Goal: Task Accomplishment & Management: Manage account settings

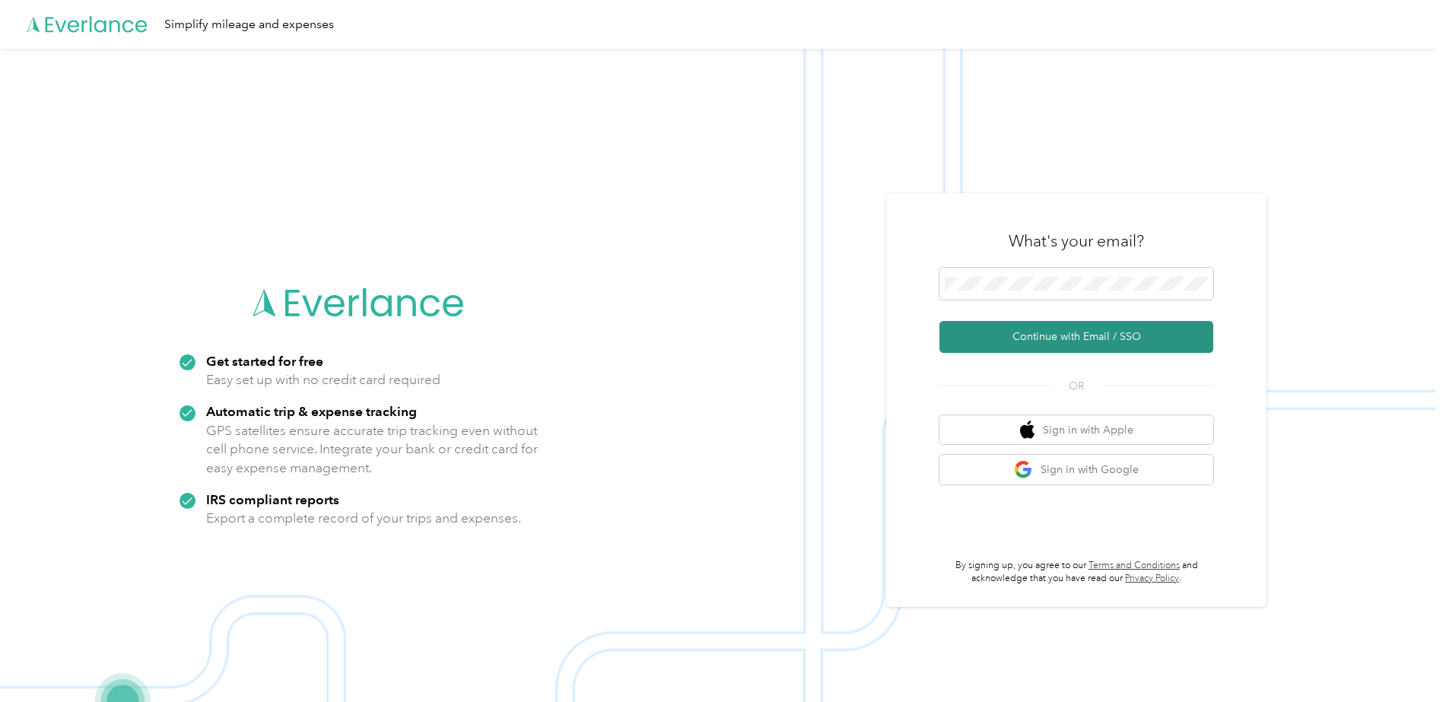
click at [1096, 334] on button "Continue with Email / SSO" at bounding box center [1076, 337] width 274 height 32
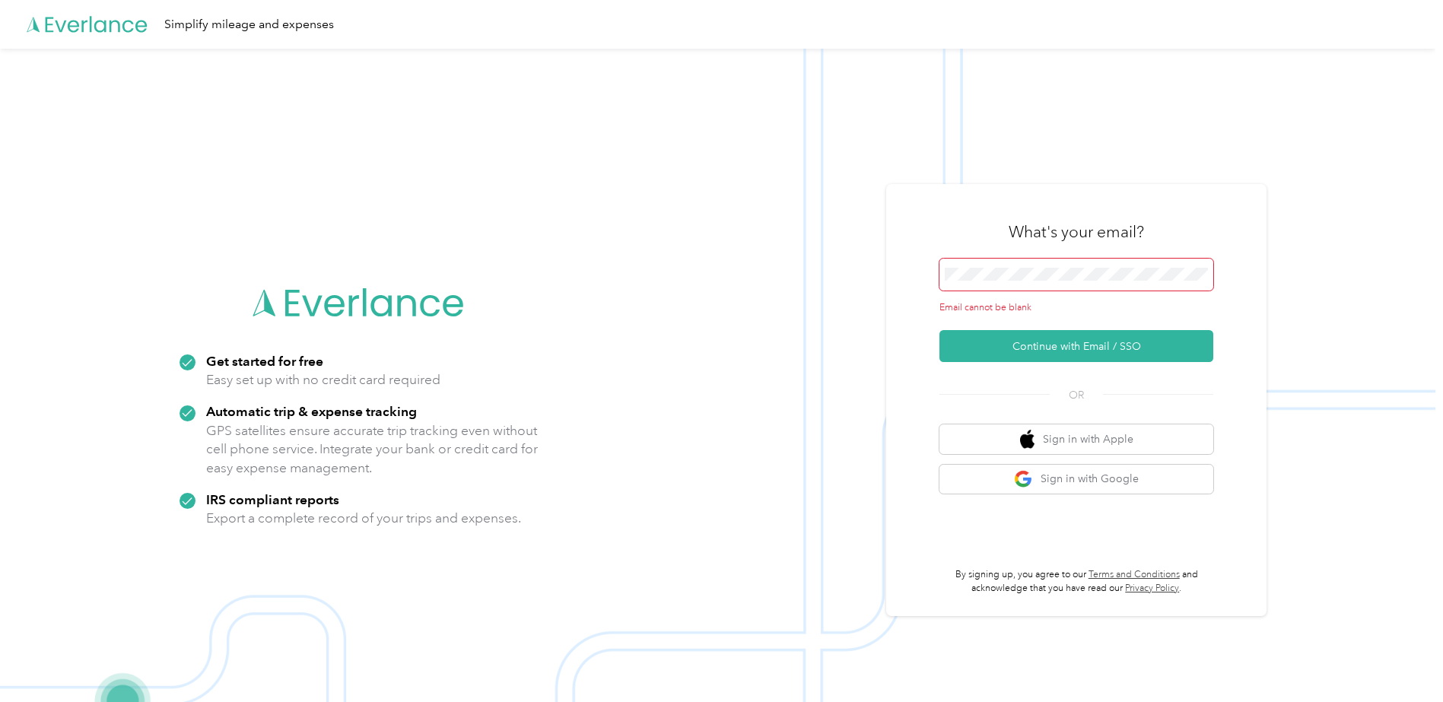
click at [1005, 281] on span at bounding box center [1076, 275] width 274 height 32
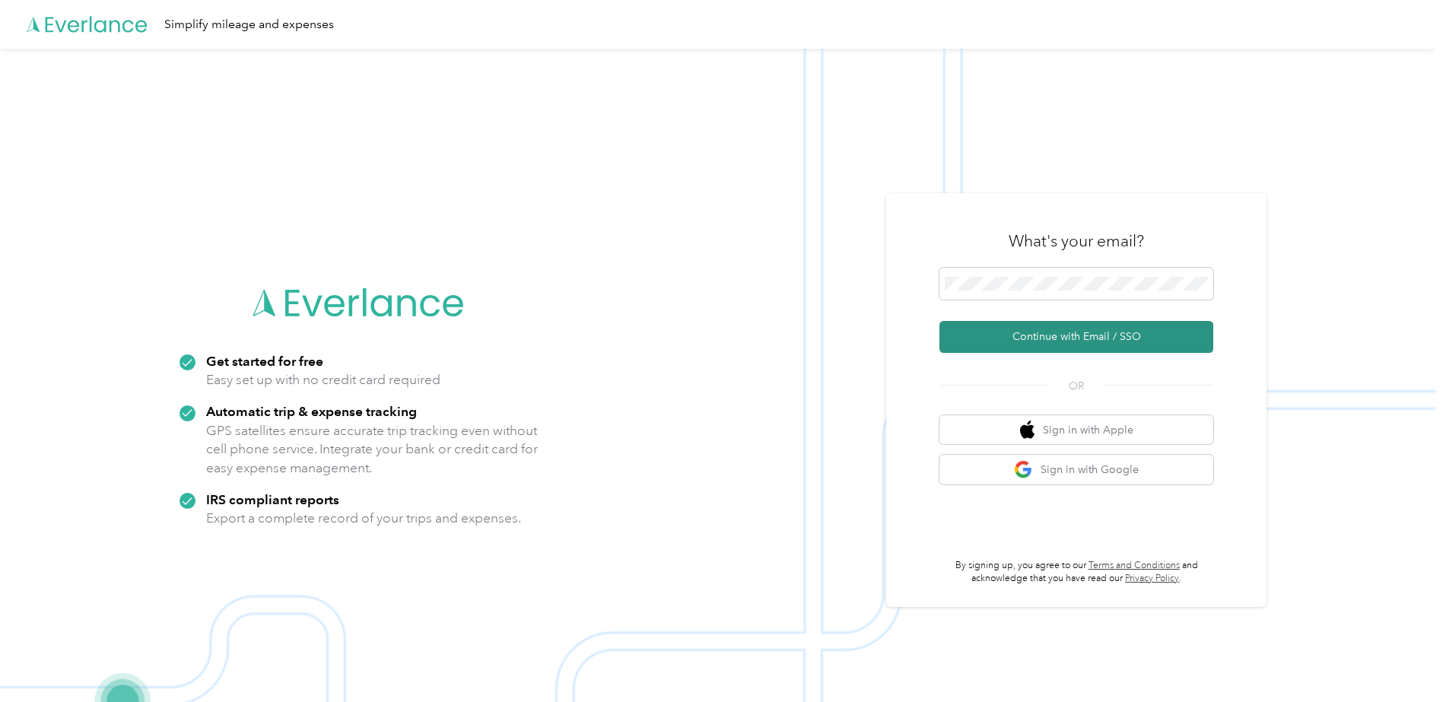
click at [1052, 337] on button "Continue with Email / SSO" at bounding box center [1076, 337] width 274 height 32
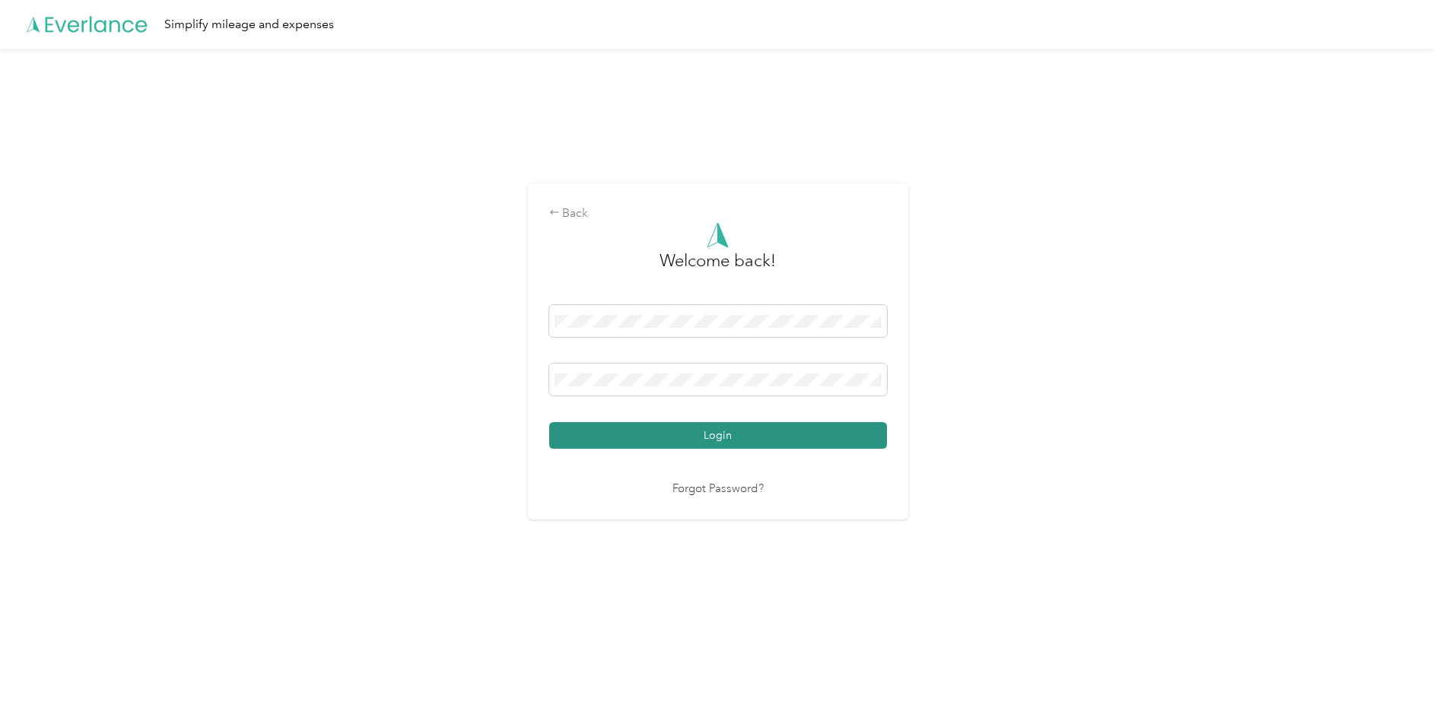
click at [710, 437] on button "Login" at bounding box center [718, 435] width 338 height 27
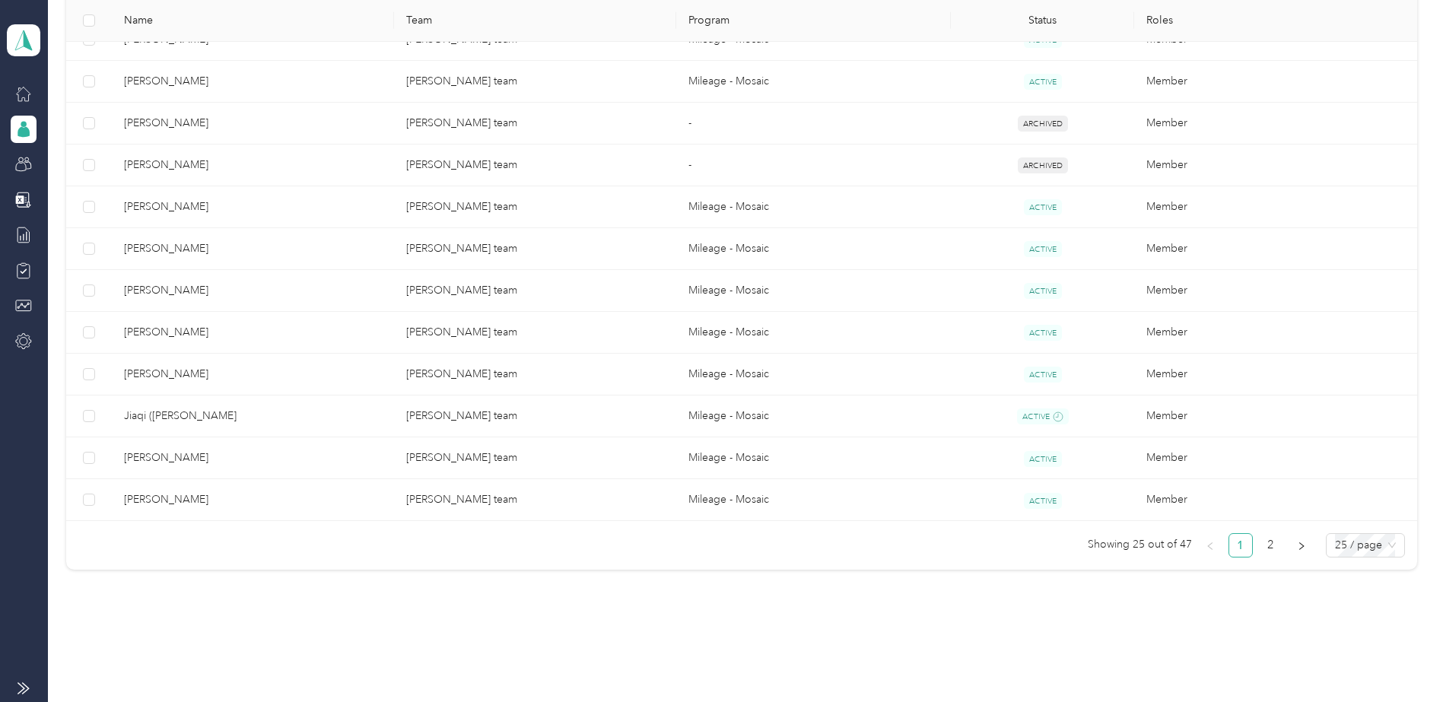
scroll to position [898, 0]
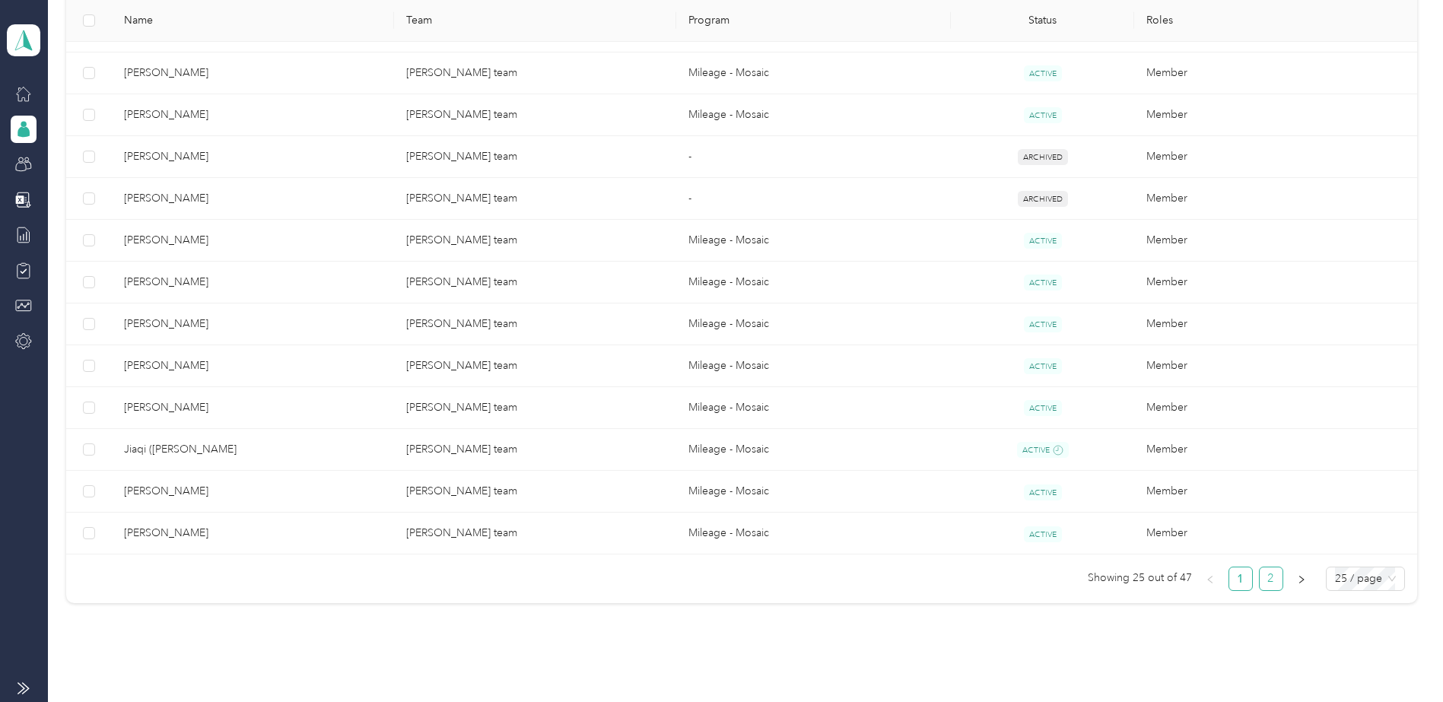
click at [1266, 575] on link "2" at bounding box center [1271, 578] width 23 height 23
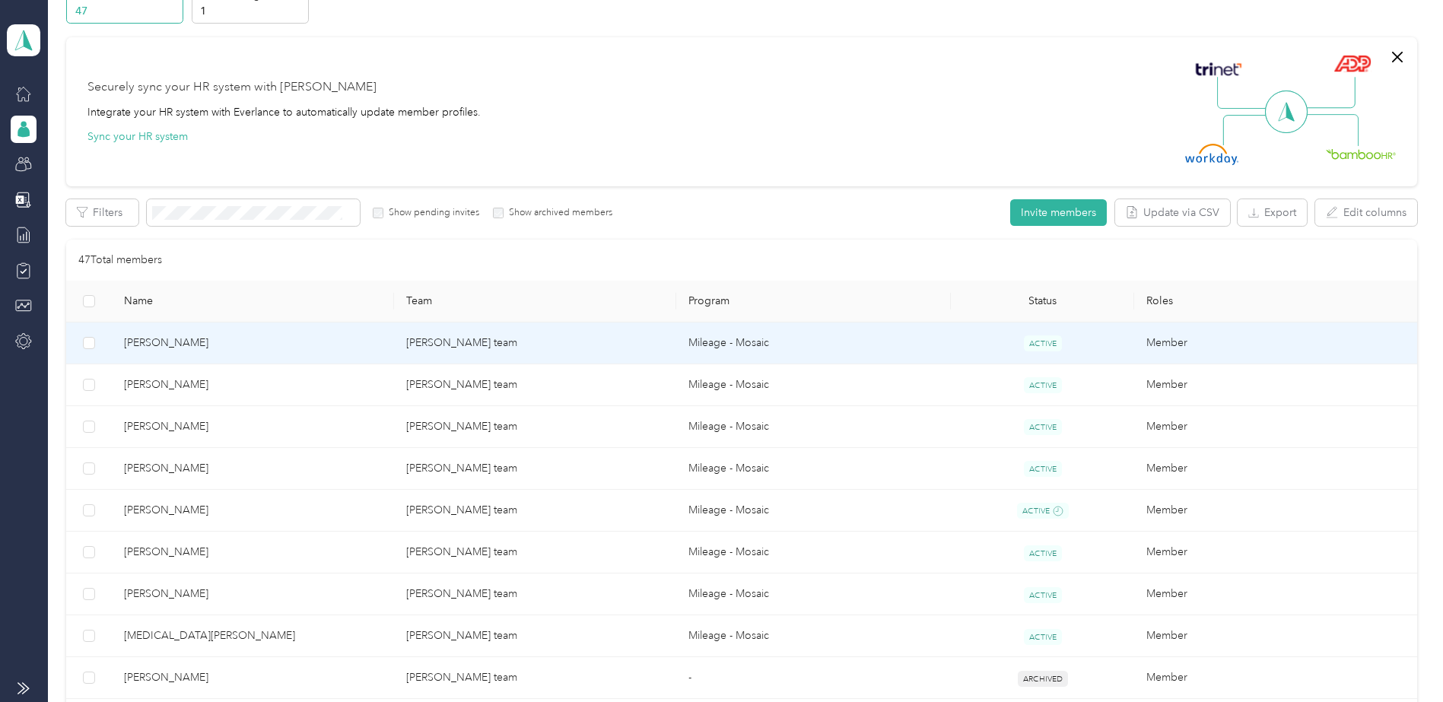
scroll to position [180, 0]
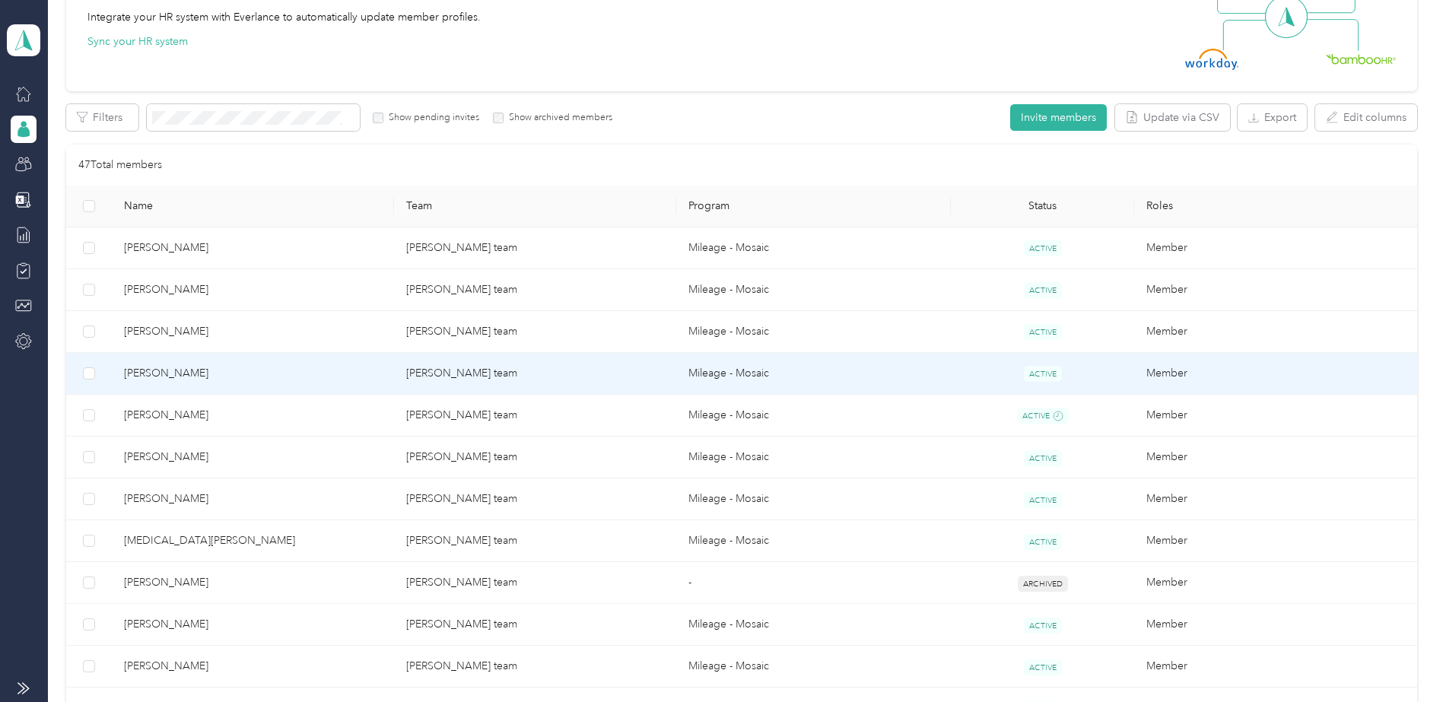
click at [148, 369] on span "[PERSON_NAME]" at bounding box center [253, 373] width 258 height 17
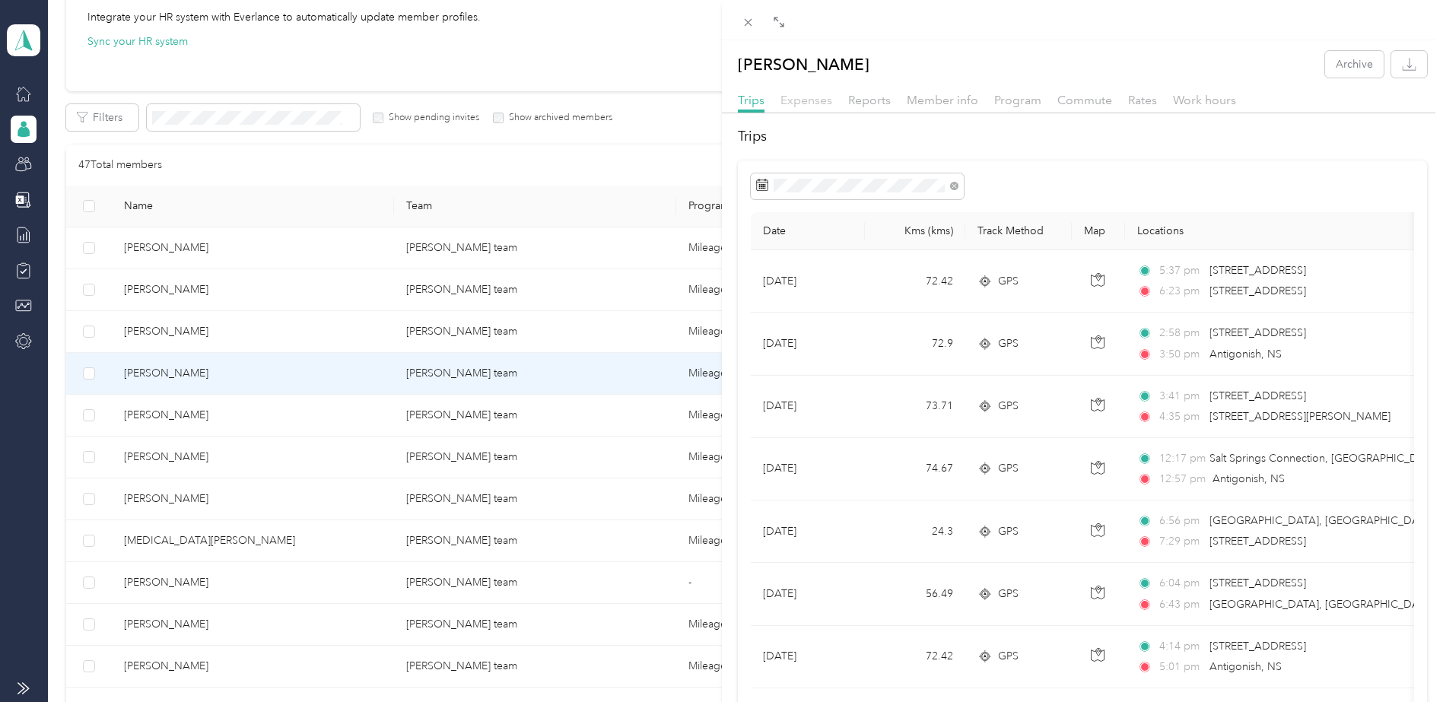
click at [802, 97] on span "Expenses" at bounding box center [806, 100] width 52 height 14
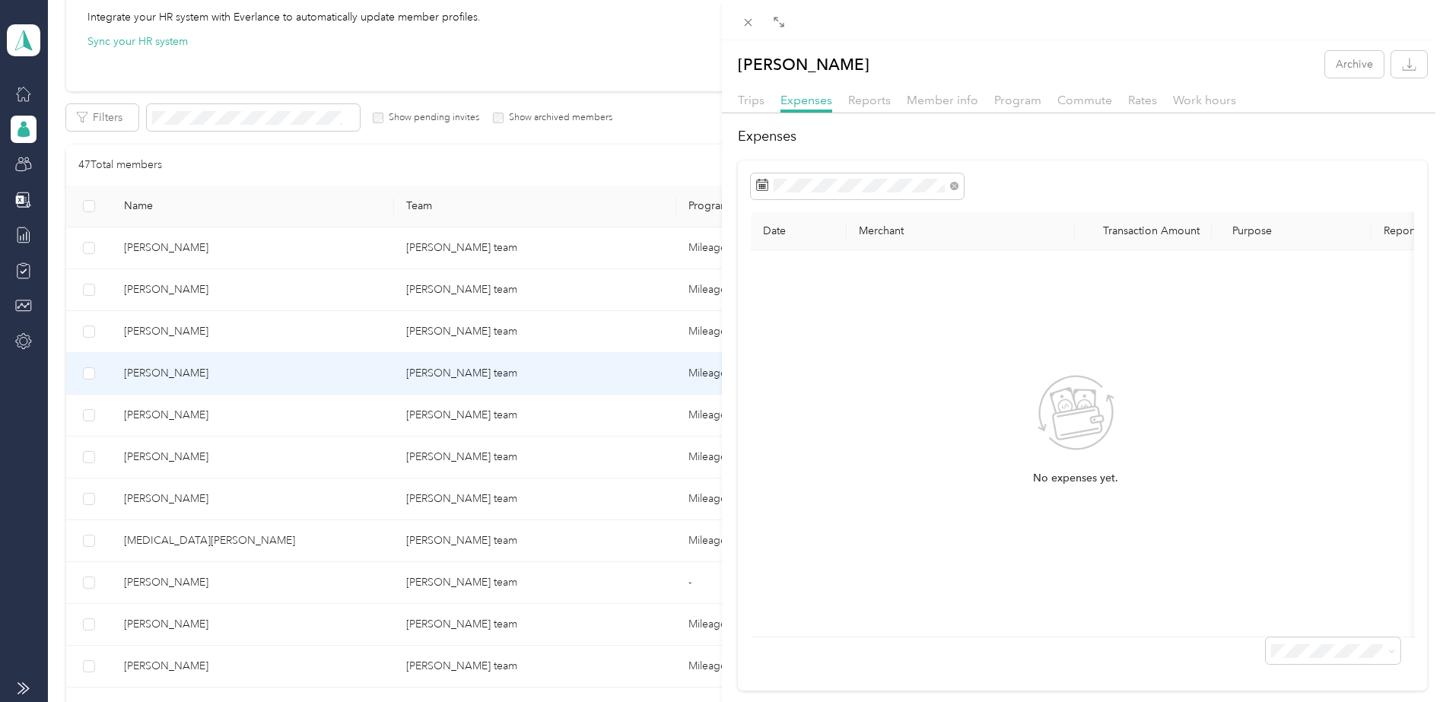
click at [760, 107] on div "Trips" at bounding box center [751, 100] width 27 height 19
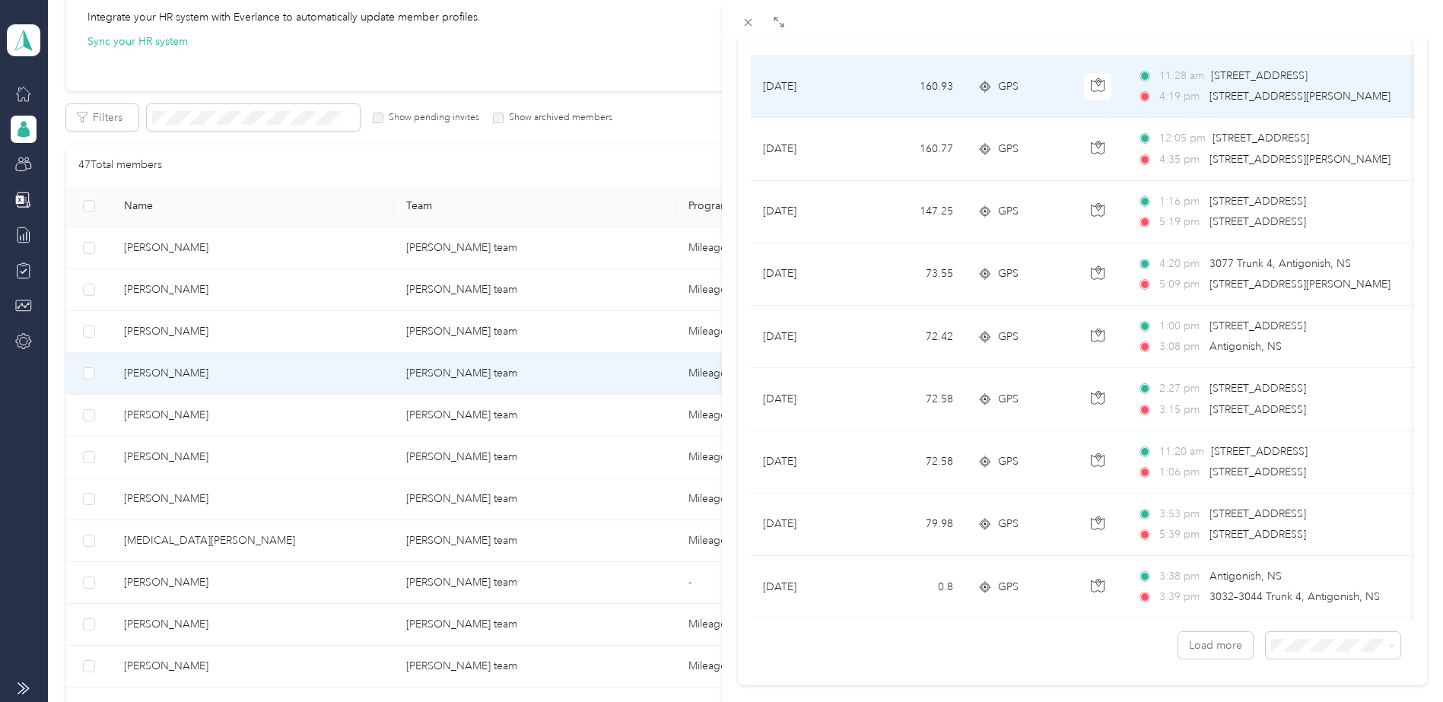
scroll to position [1247, 0]
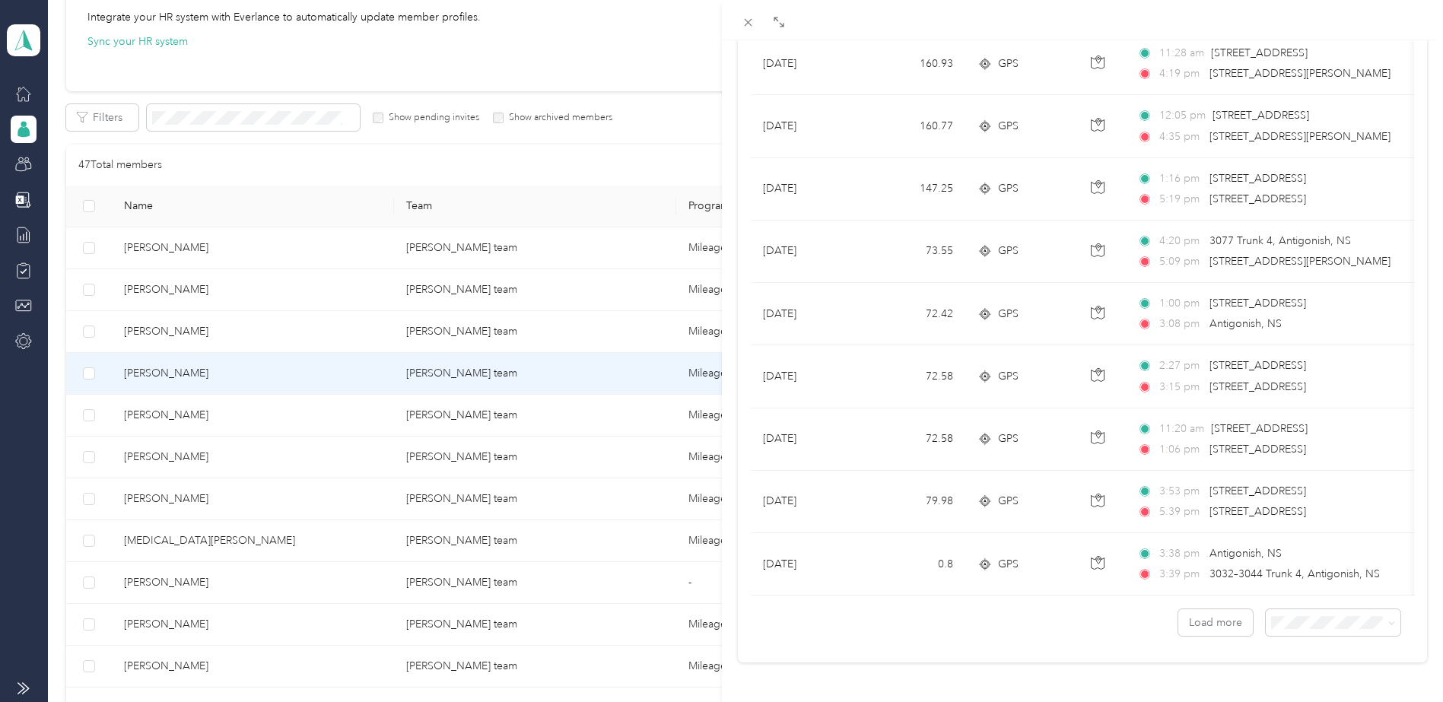
click at [258, 384] on div "[PERSON_NAME] Archive Trips Expenses Reports Member info Program Commute Rates …" at bounding box center [721, 351] width 1443 height 702
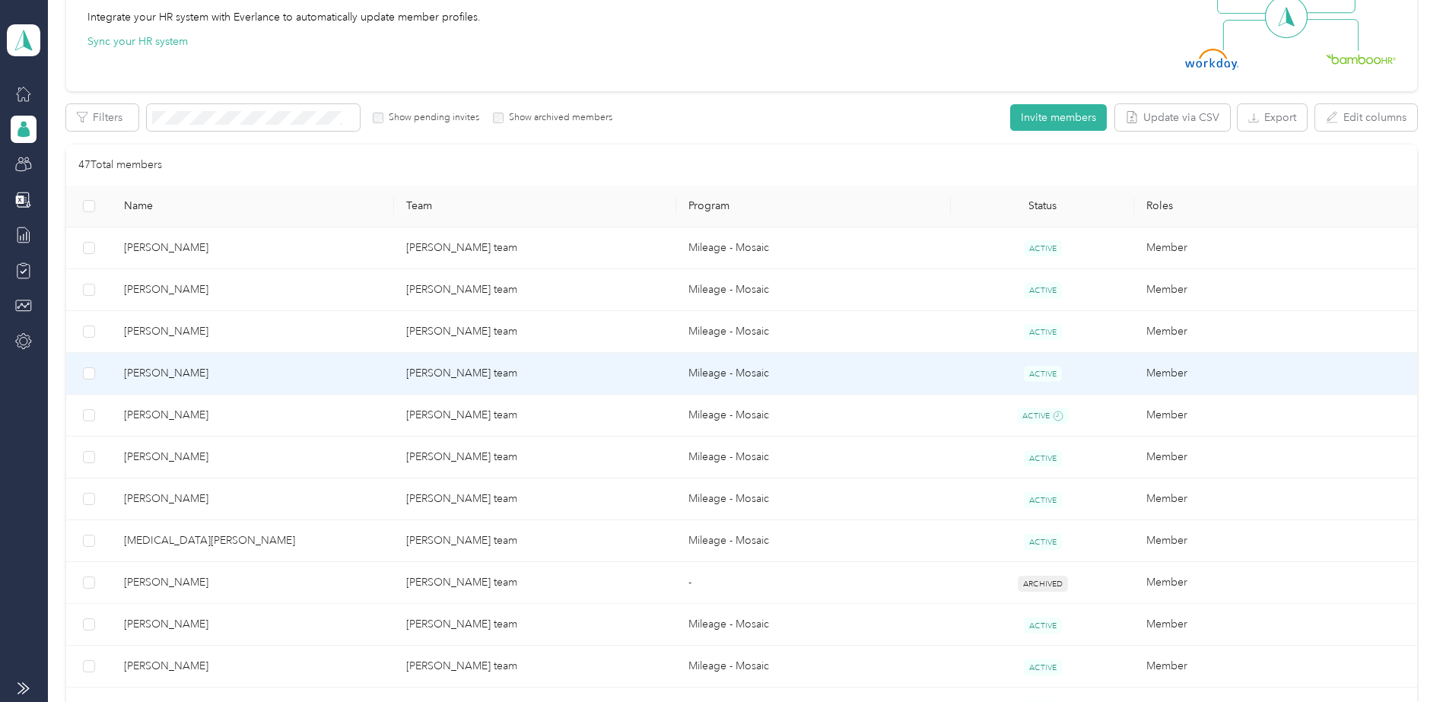
scroll to position [71, 0]
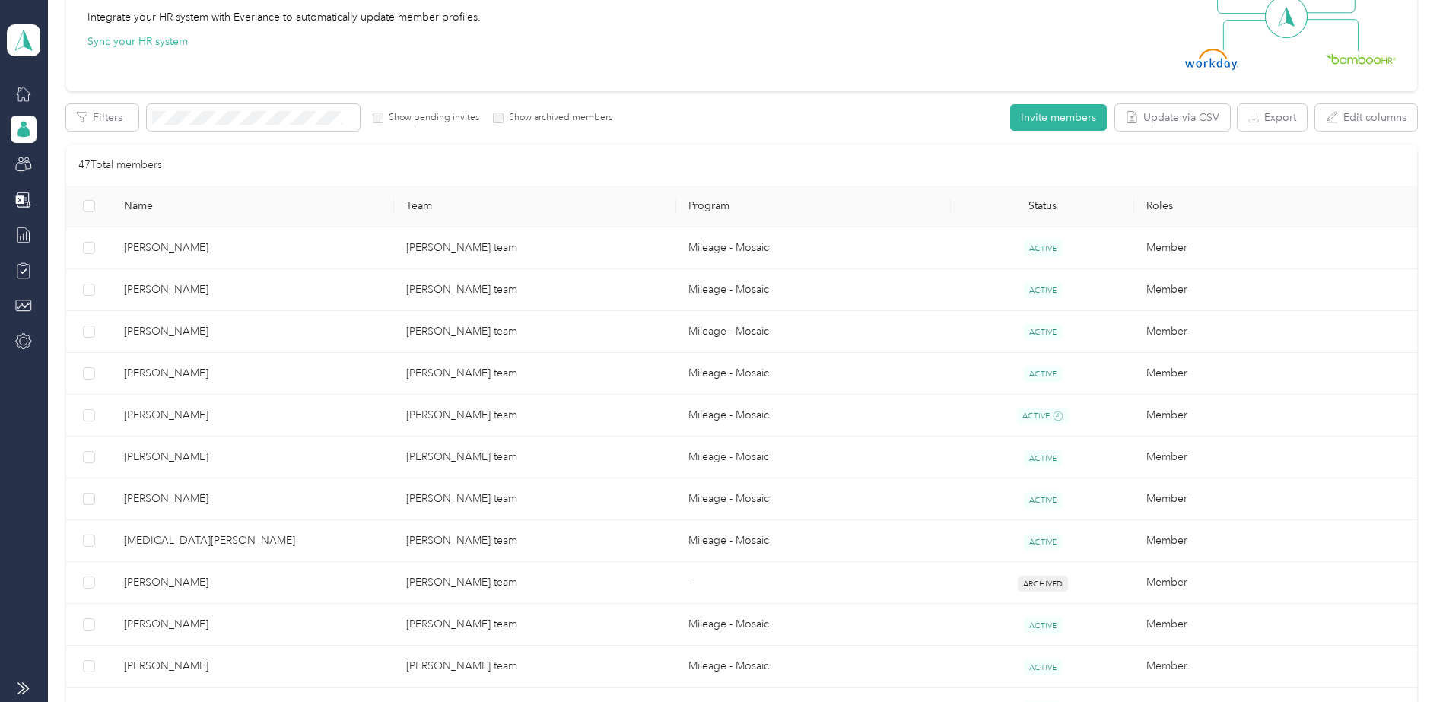
click at [262, 701] on div "Drag to resize Click to close [PERSON_NAME] Archive Trips Expenses Reports Memb…" at bounding box center [717, 702] width 1435 height 0
drag, startPoint x: 262, startPoint y: 383, endPoint x: 253, endPoint y: 383, distance: 9.1
click at [253, 383] on td "[PERSON_NAME]" at bounding box center [253, 374] width 282 height 42
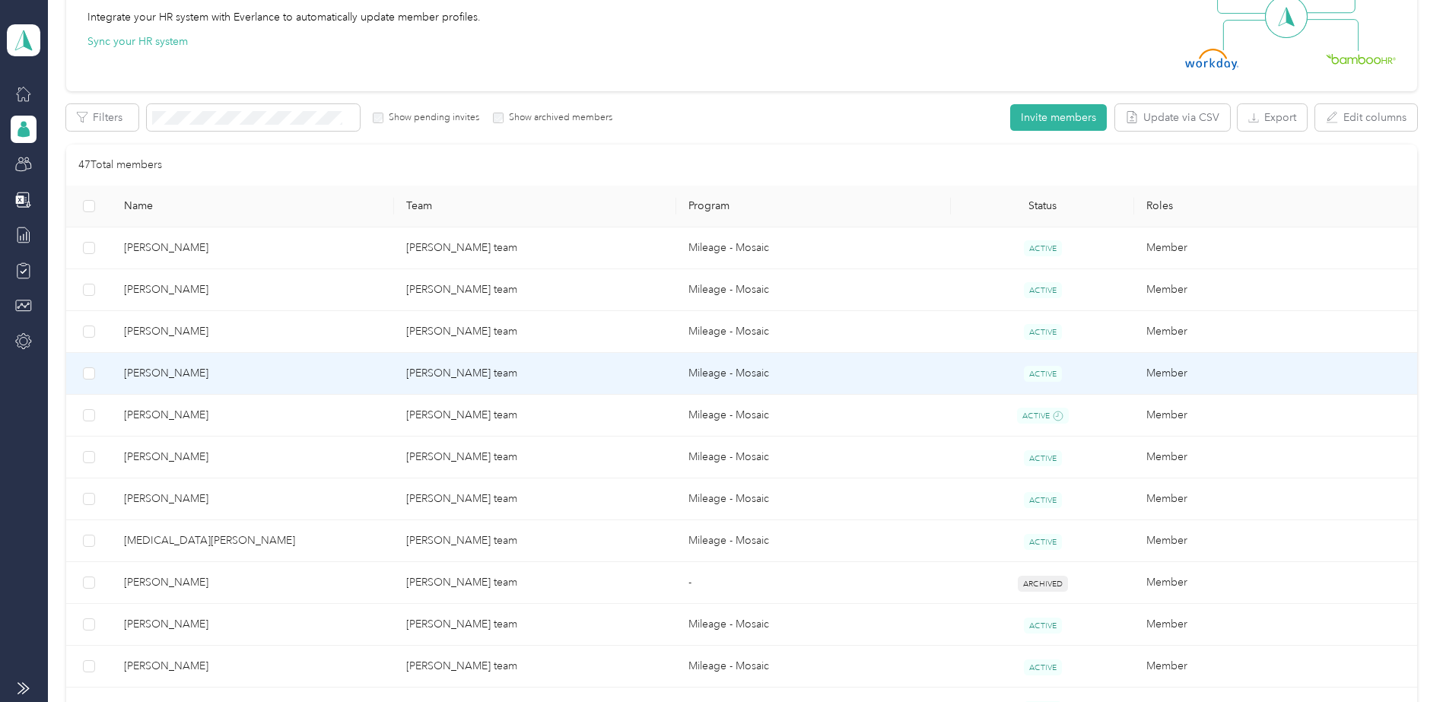
click at [253, 383] on div at bounding box center [721, 351] width 1443 height 702
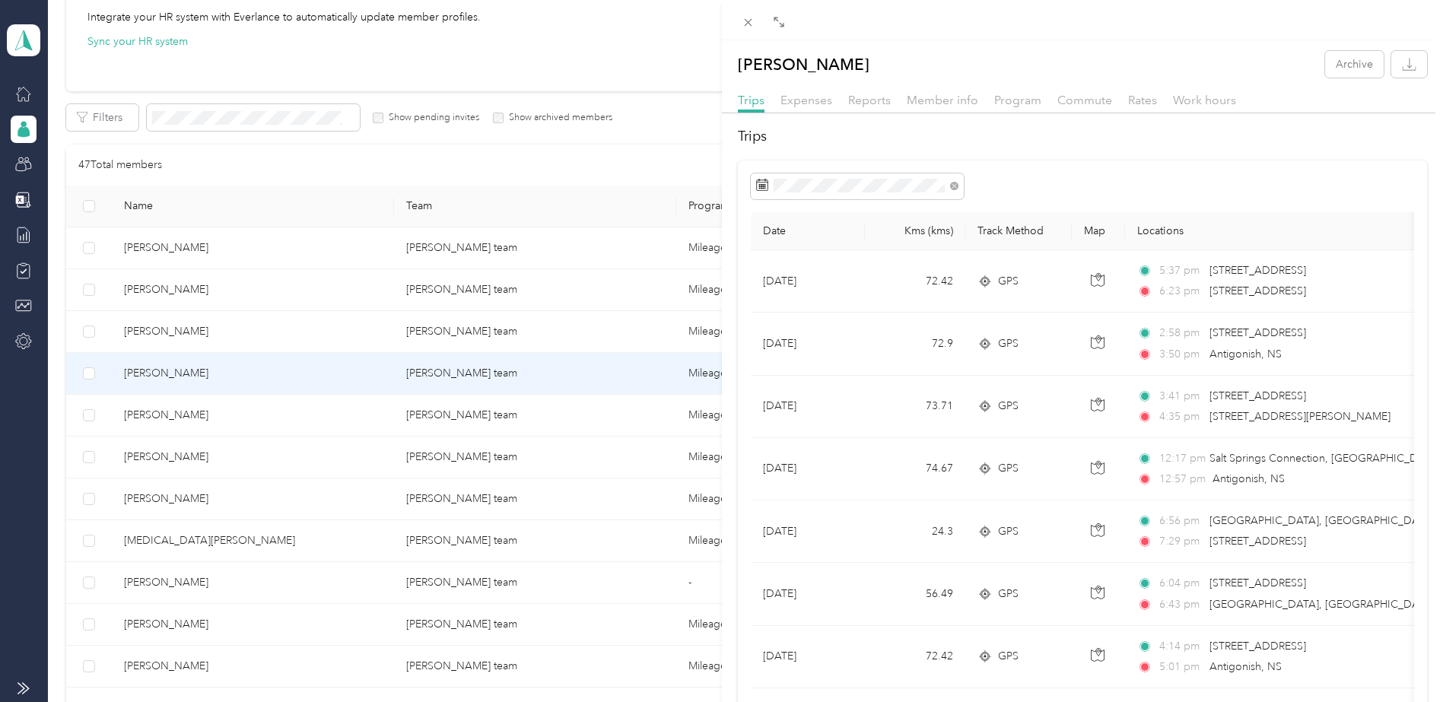
click at [834, 96] on div "Trips Expenses Reports Member info Program Commute Rates Work hours" at bounding box center [1083, 102] width 722 height 22
click at [815, 103] on span "Expenses" at bounding box center [806, 100] width 52 height 14
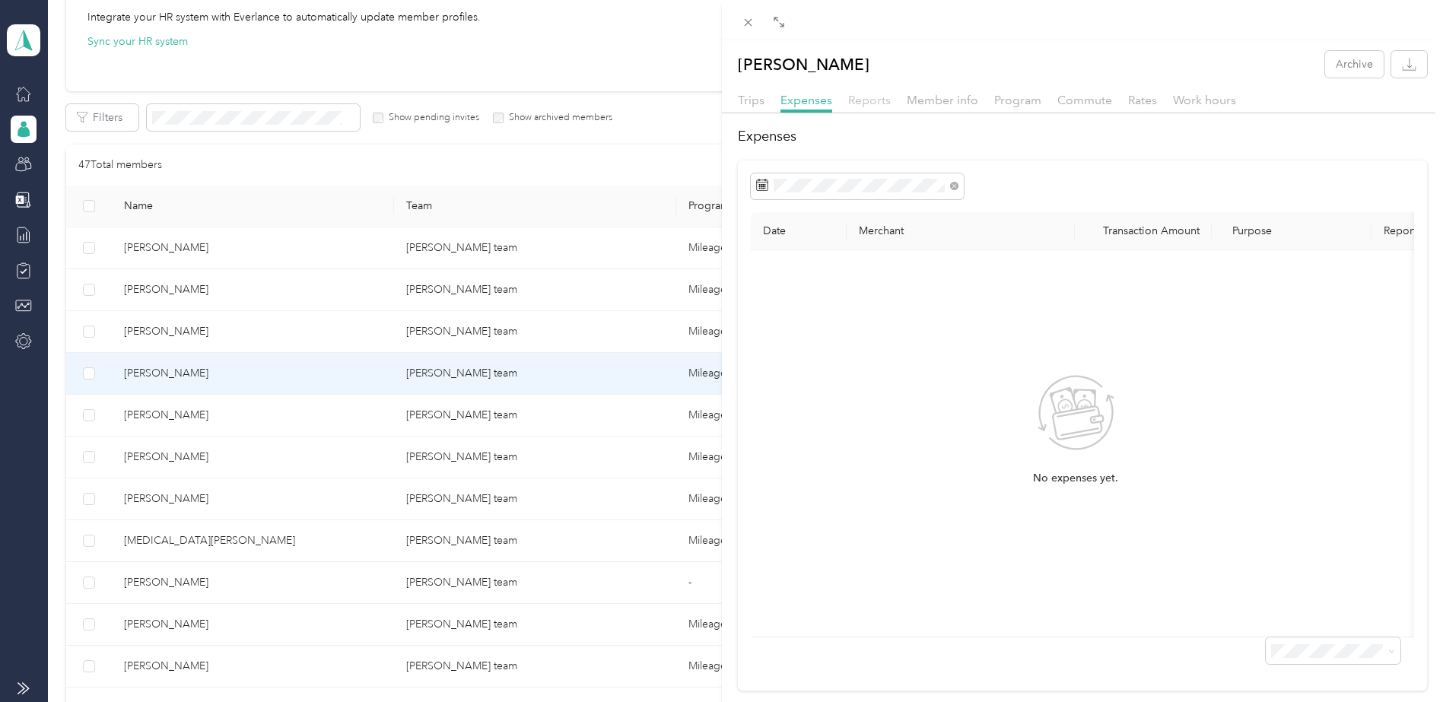
click at [867, 103] on span "Reports" at bounding box center [869, 100] width 43 height 14
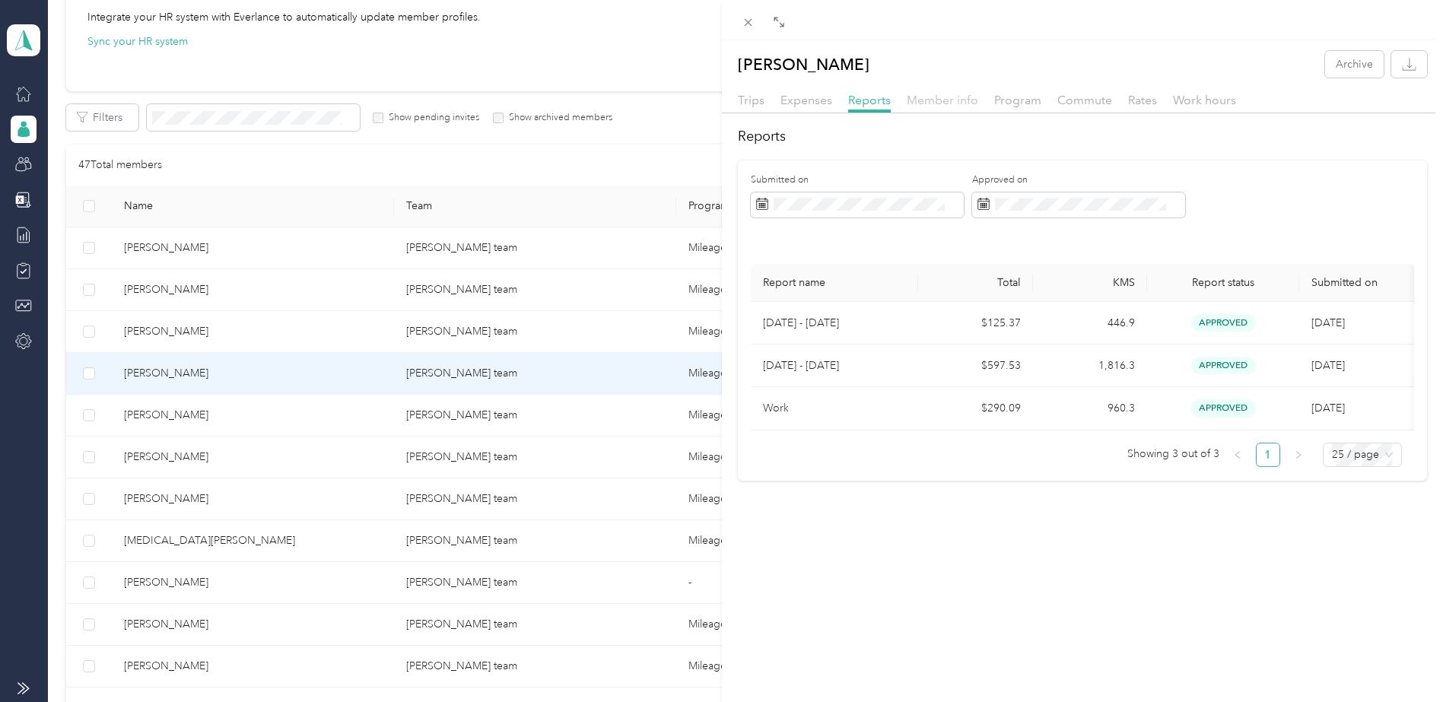
click at [922, 97] on span "Member info" at bounding box center [942, 100] width 71 height 14
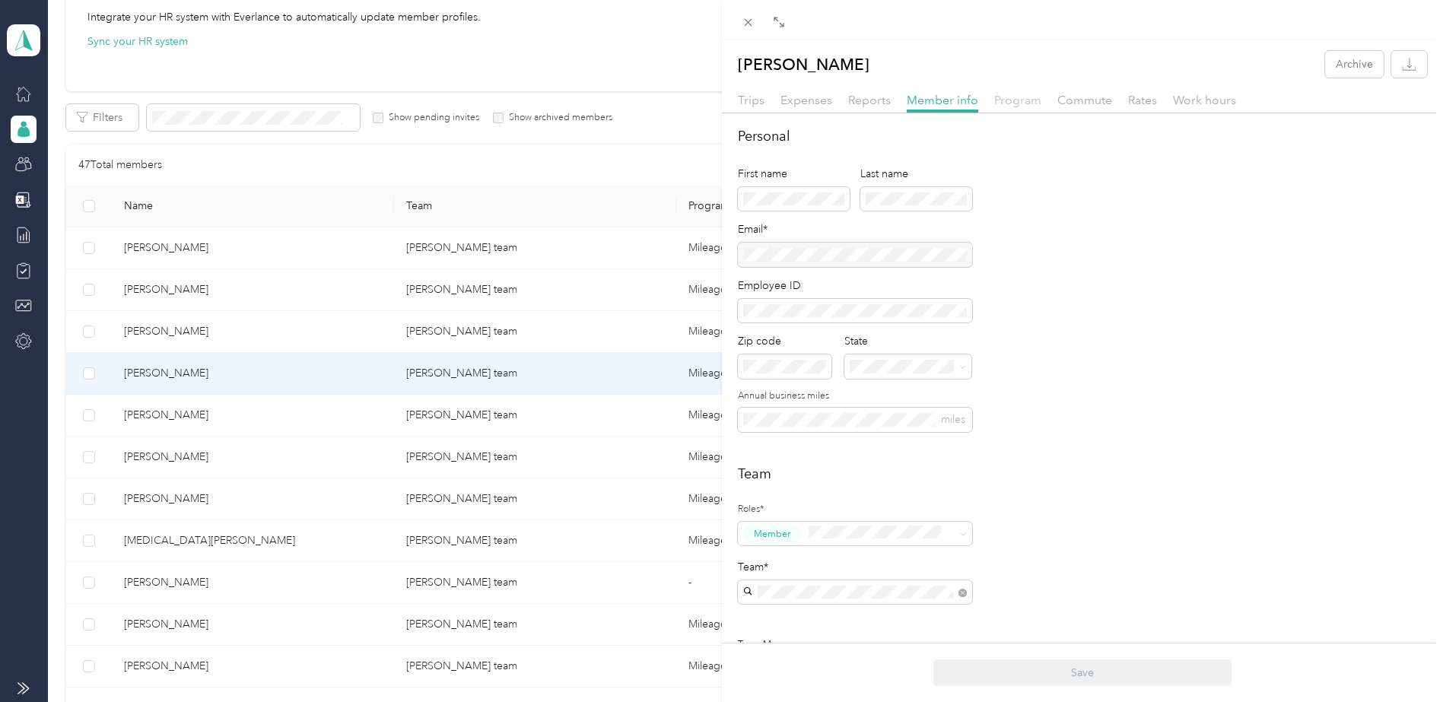
click at [1024, 100] on span "Program" at bounding box center [1017, 100] width 47 height 14
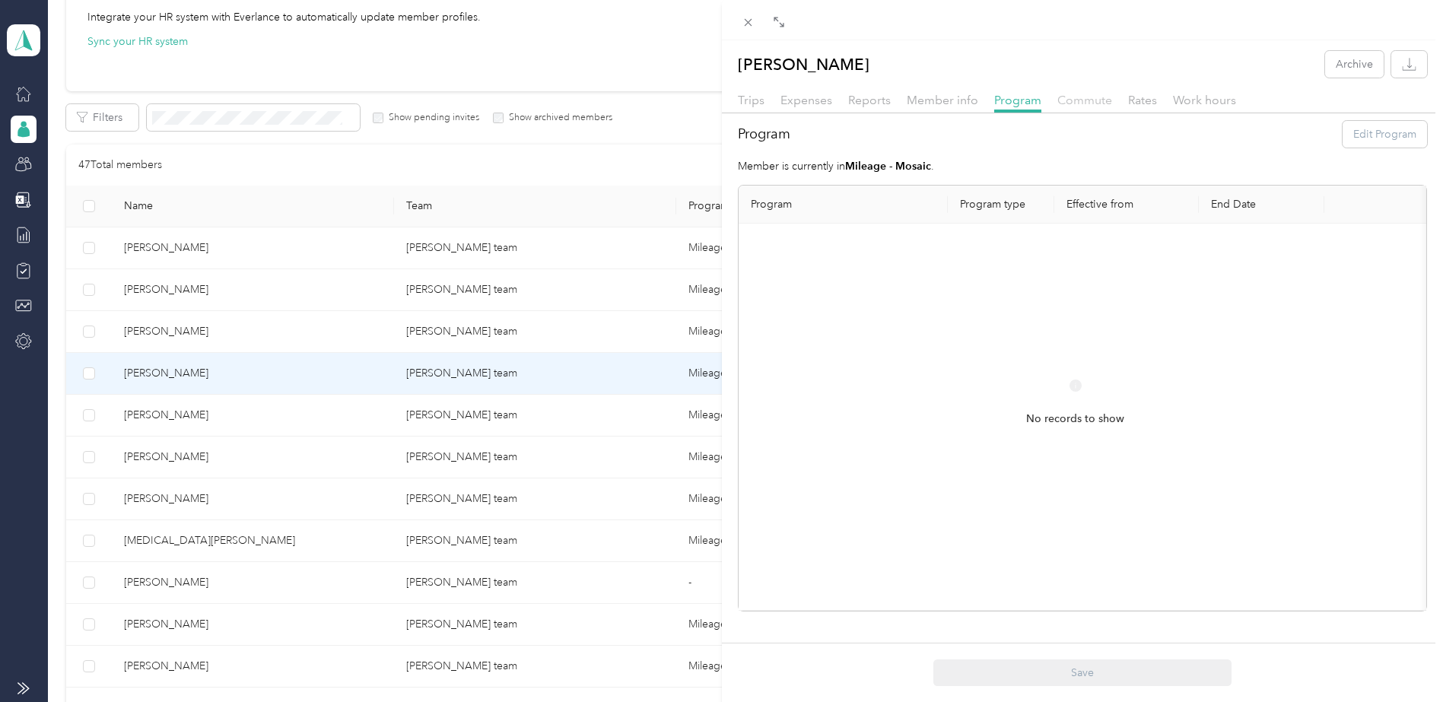
click at [1066, 100] on span "Commute" at bounding box center [1084, 100] width 55 height 14
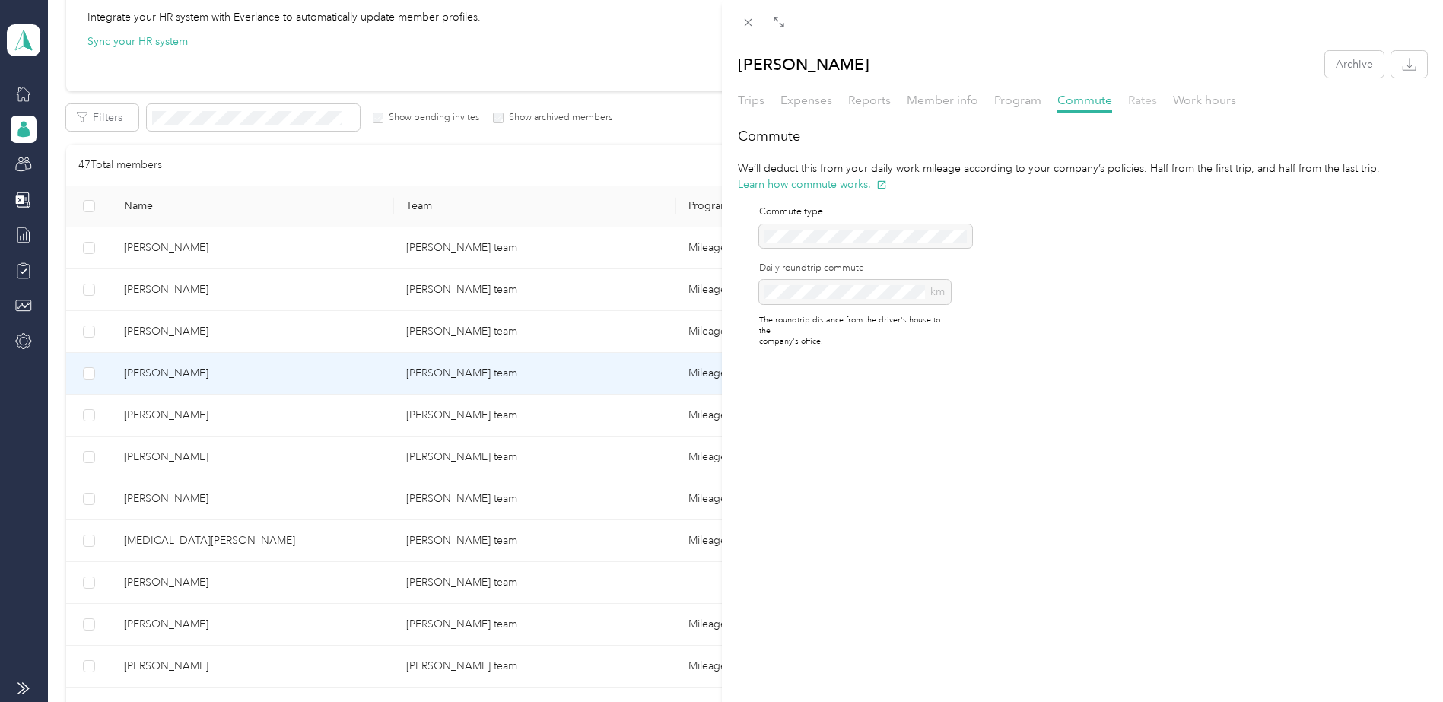
click at [1148, 102] on span "Rates" at bounding box center [1142, 100] width 29 height 14
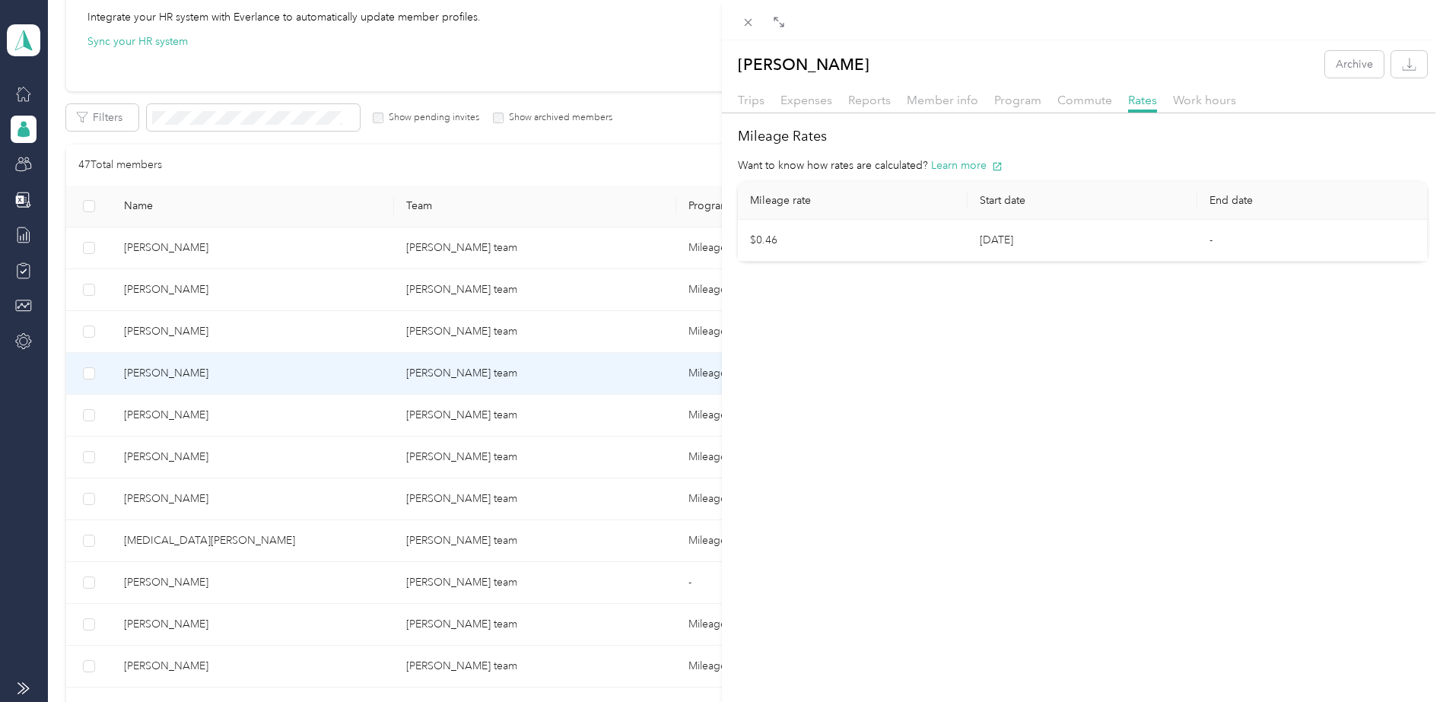
drag, startPoint x: 467, startPoint y: 424, endPoint x: 469, endPoint y: 436, distance: 11.5
click at [469, 434] on div "[PERSON_NAME] Archive Trips Expenses Reports Member info Program Commute Rates …" at bounding box center [721, 351] width 1443 height 702
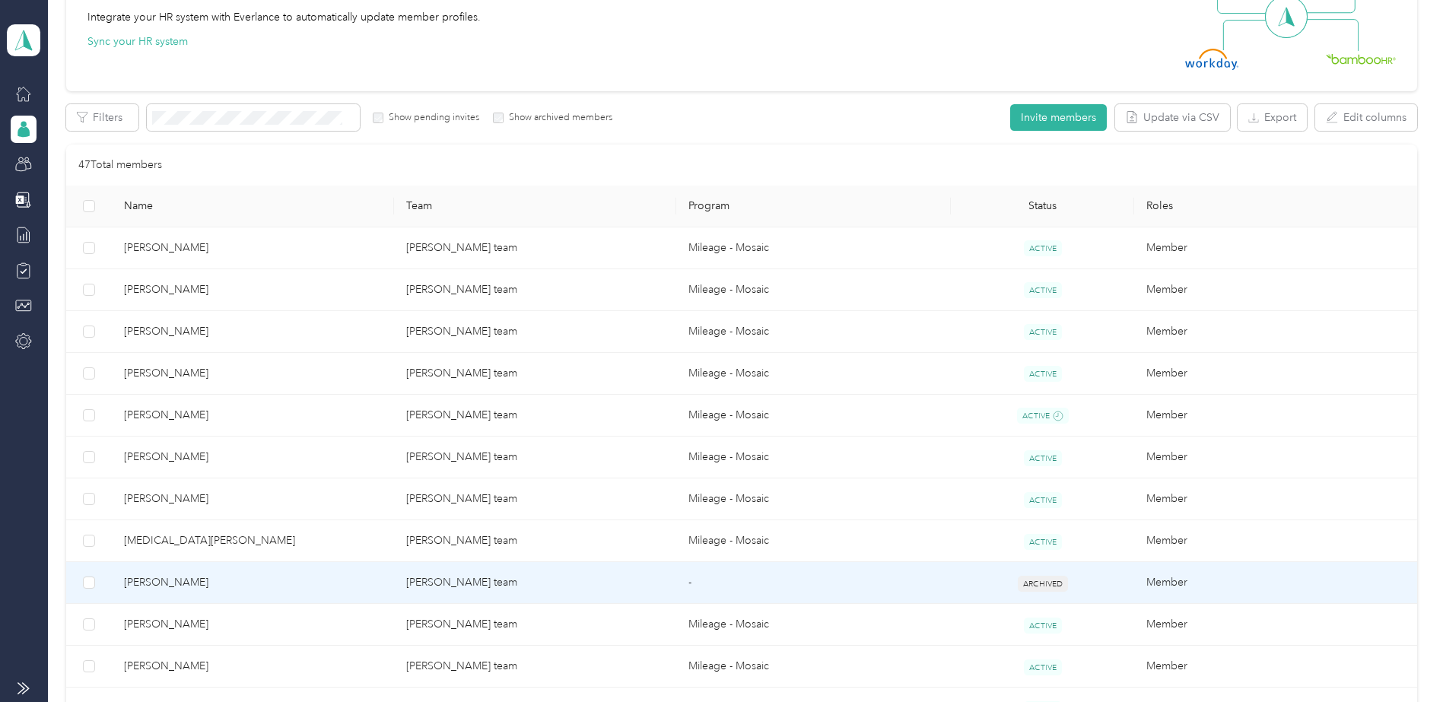
click at [234, 588] on span "[PERSON_NAME]" at bounding box center [253, 582] width 258 height 17
click at [242, 701] on div "Drag to resize Click to close Loading member data" at bounding box center [717, 702] width 1435 height 0
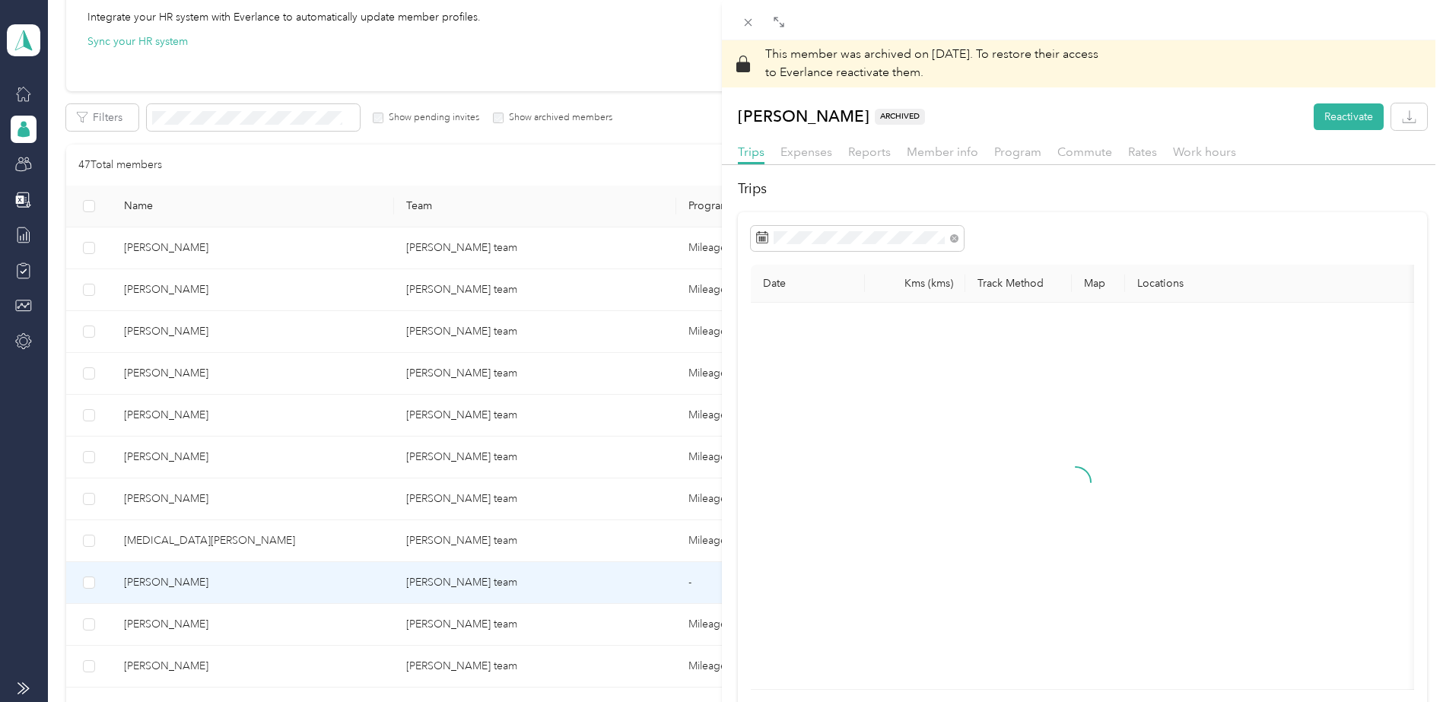
click at [796, 369] on div at bounding box center [1075, 496] width 624 height 362
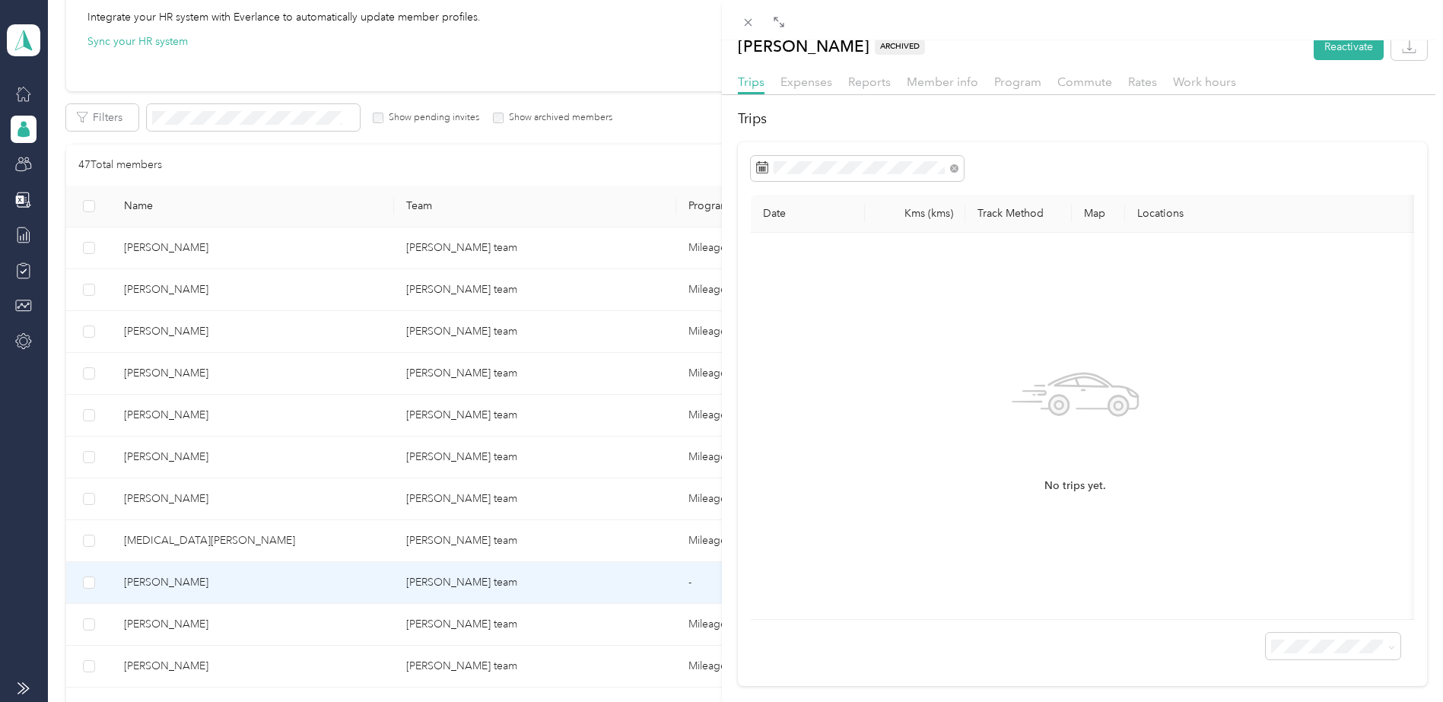
scroll to position [95, 0]
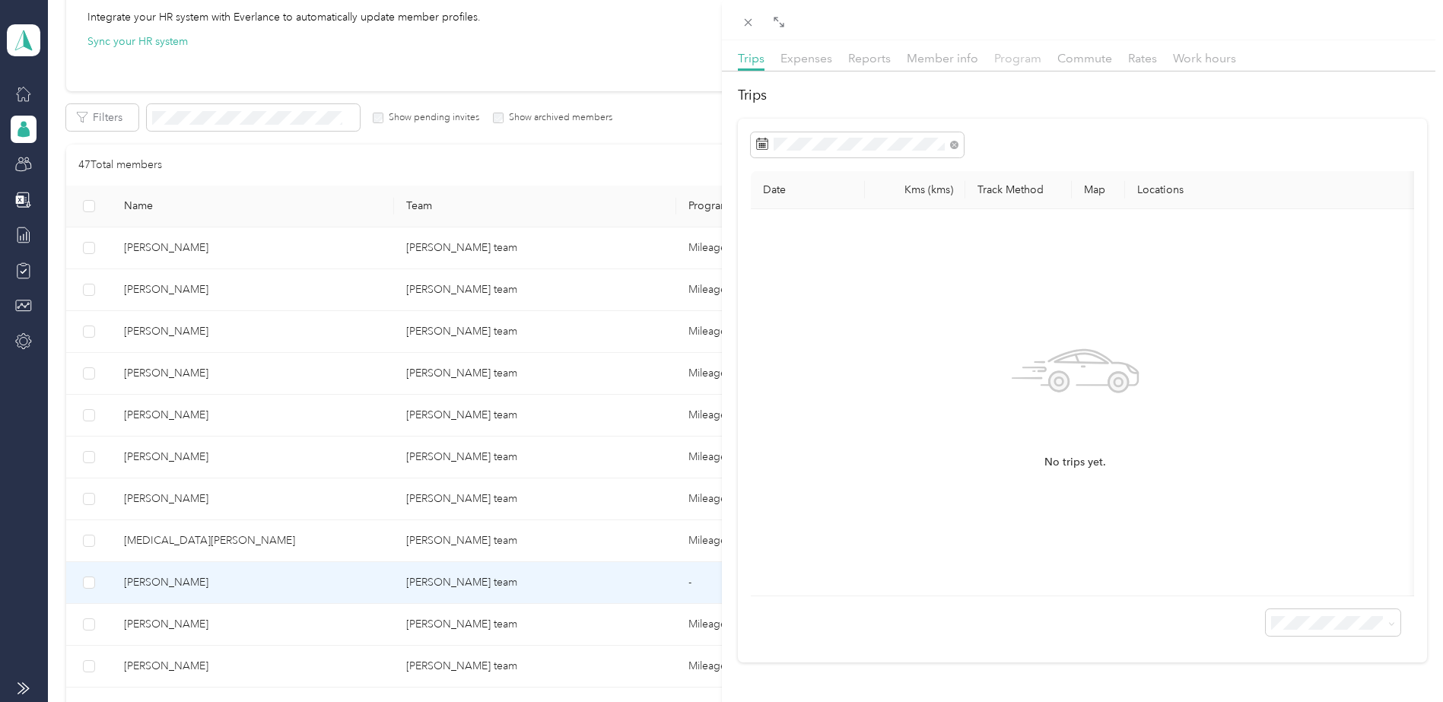
click at [1024, 60] on span "Program" at bounding box center [1017, 58] width 47 height 14
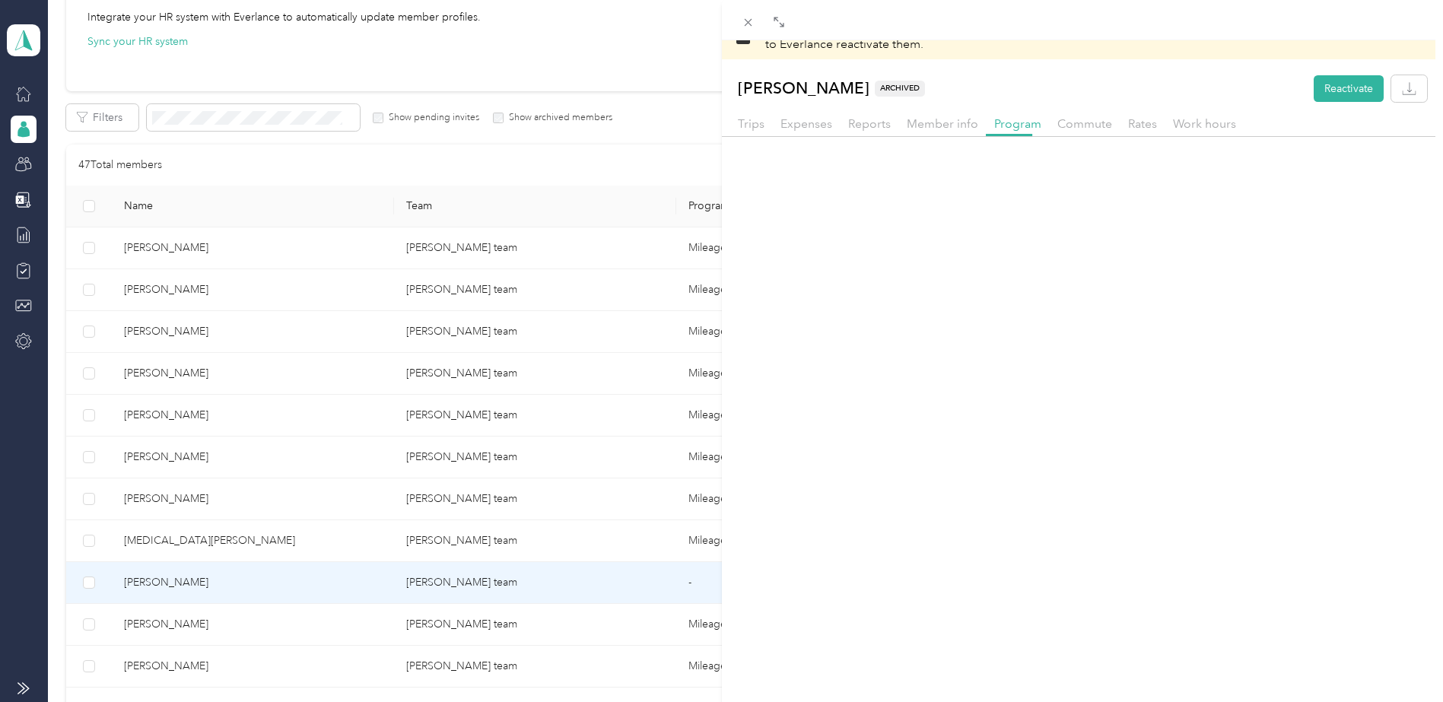
scroll to position [57, 0]
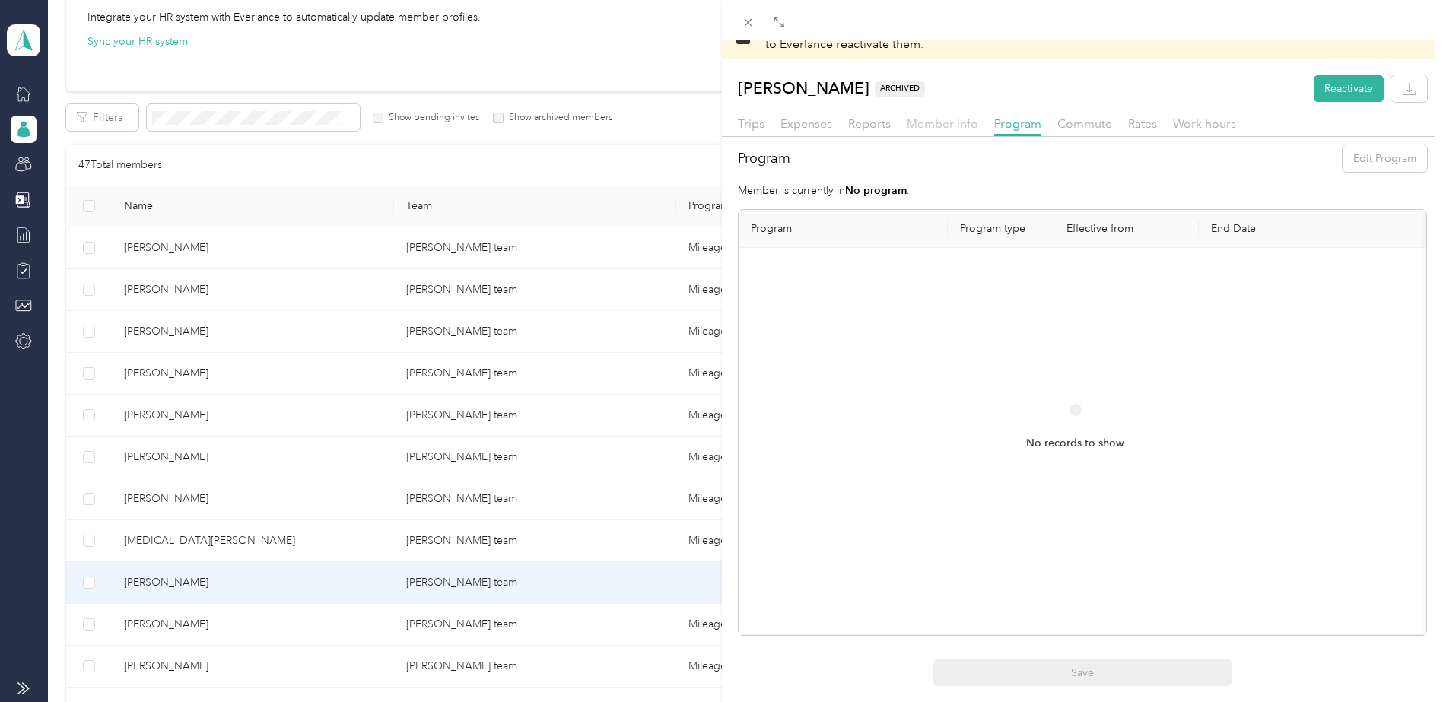
click at [951, 116] on span "Member info" at bounding box center [942, 123] width 71 height 14
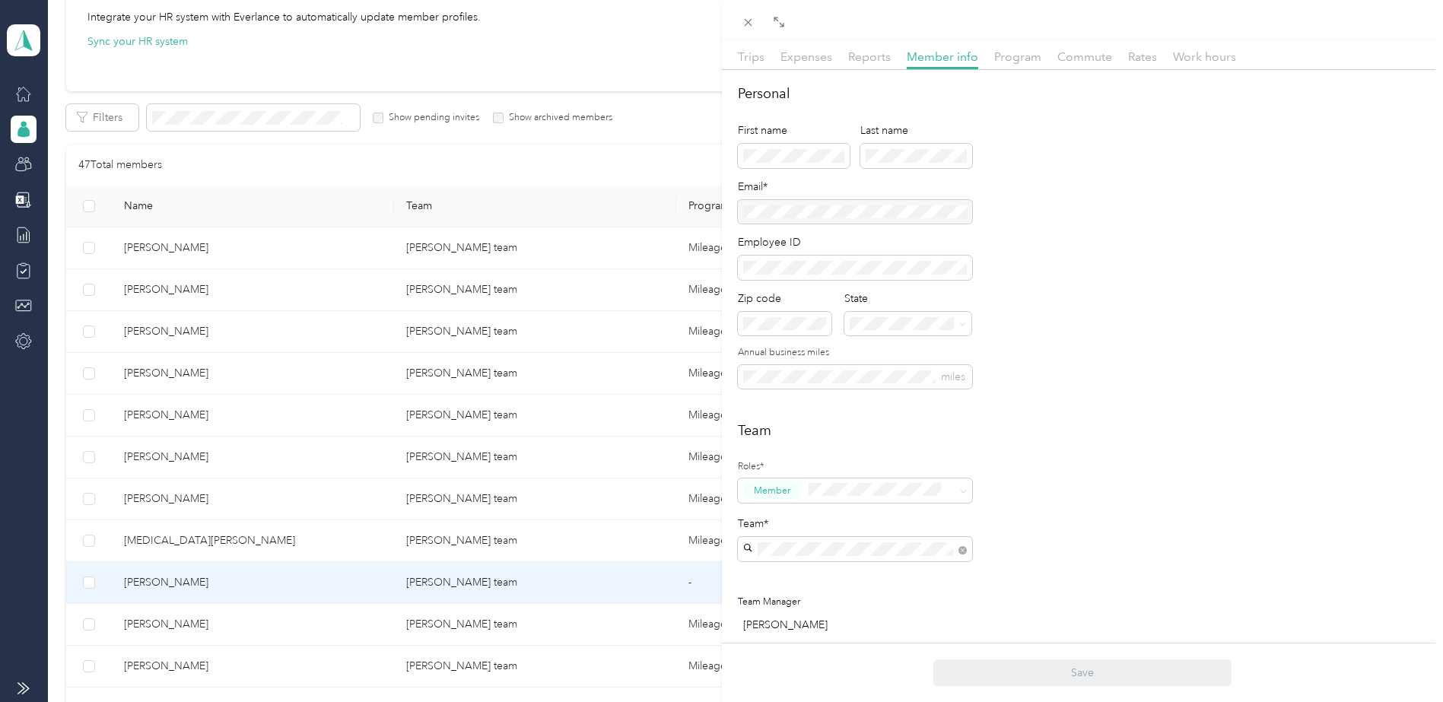
click at [631, 600] on div "This member was archived on [DATE] . To restore their access to Everlance react…" at bounding box center [721, 351] width 1443 height 702
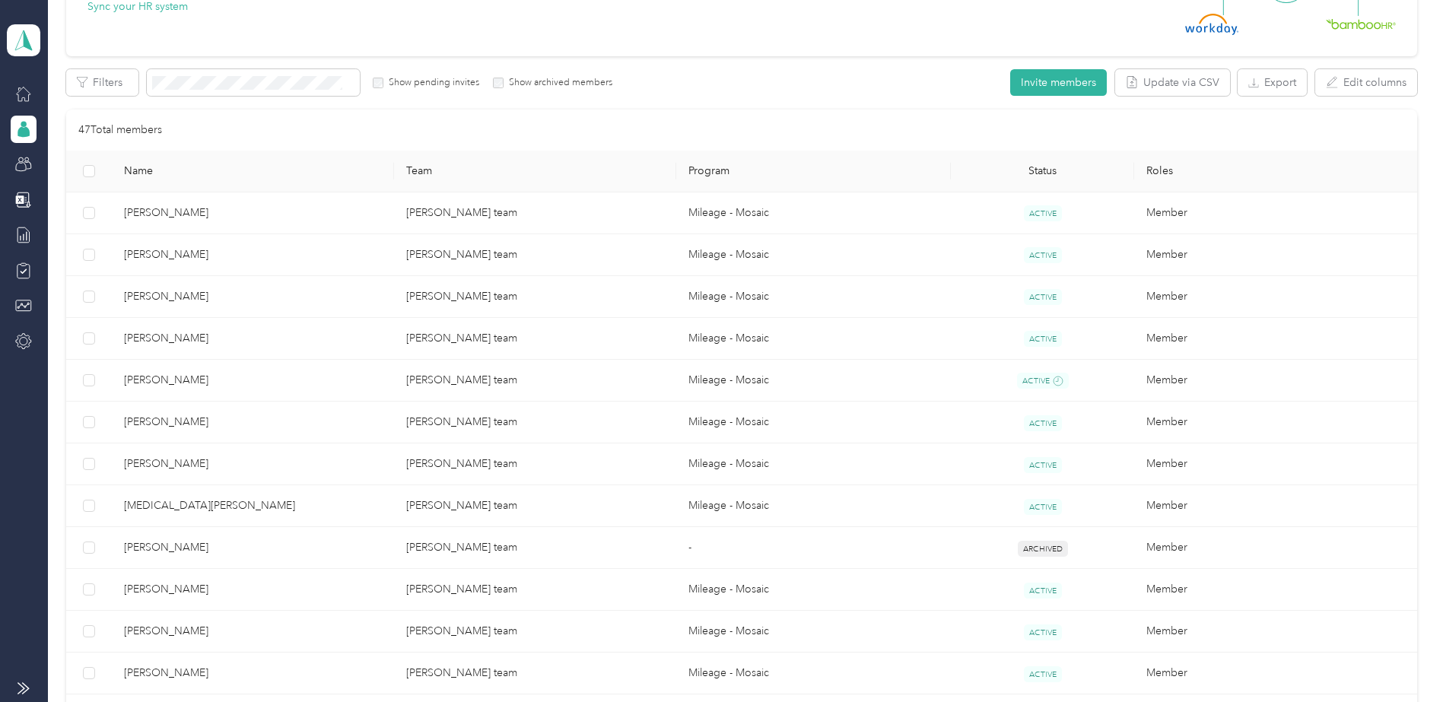
scroll to position [208, 0]
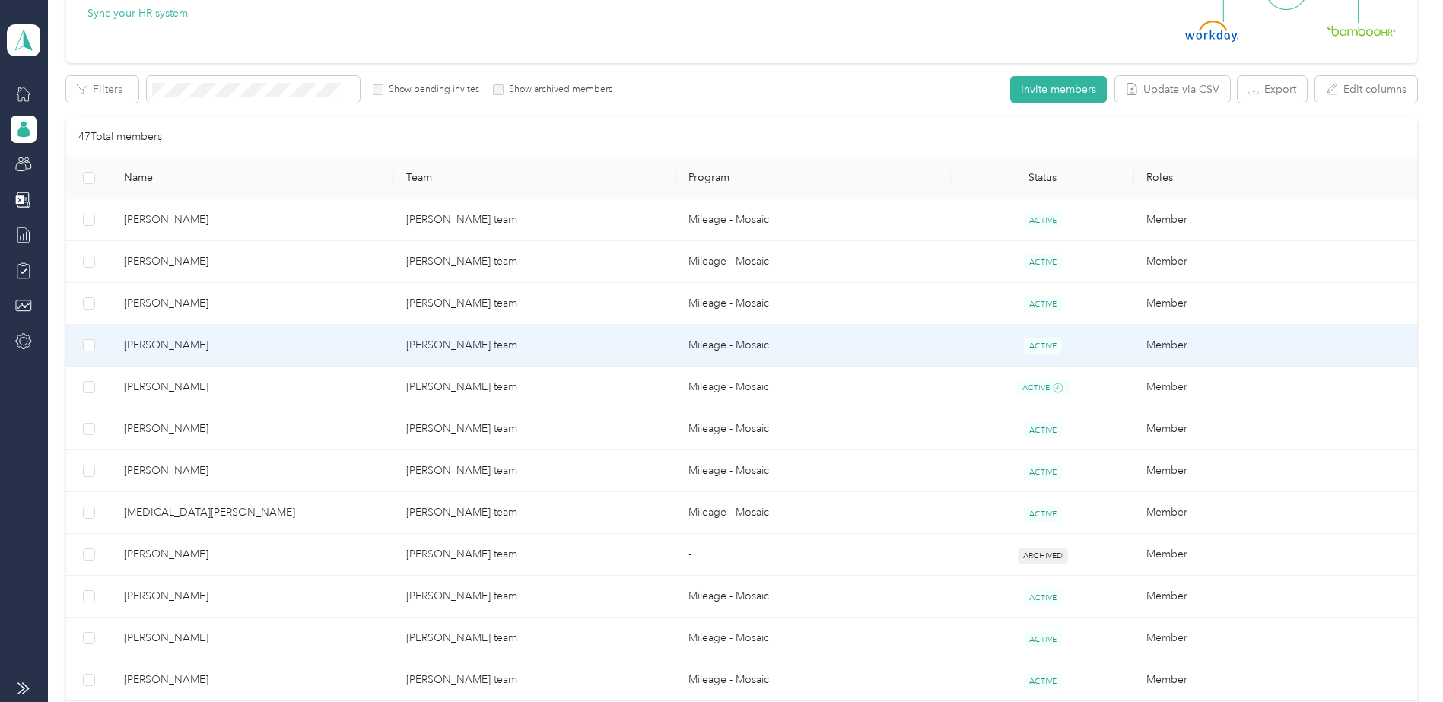
click at [572, 333] on td "[PERSON_NAME] team" at bounding box center [535, 346] width 282 height 42
click at [579, 701] on div "Drag to resize Click to close [PERSON_NAME] Archive Trips Expenses Reports Memb…" at bounding box center [717, 702] width 1435 height 0
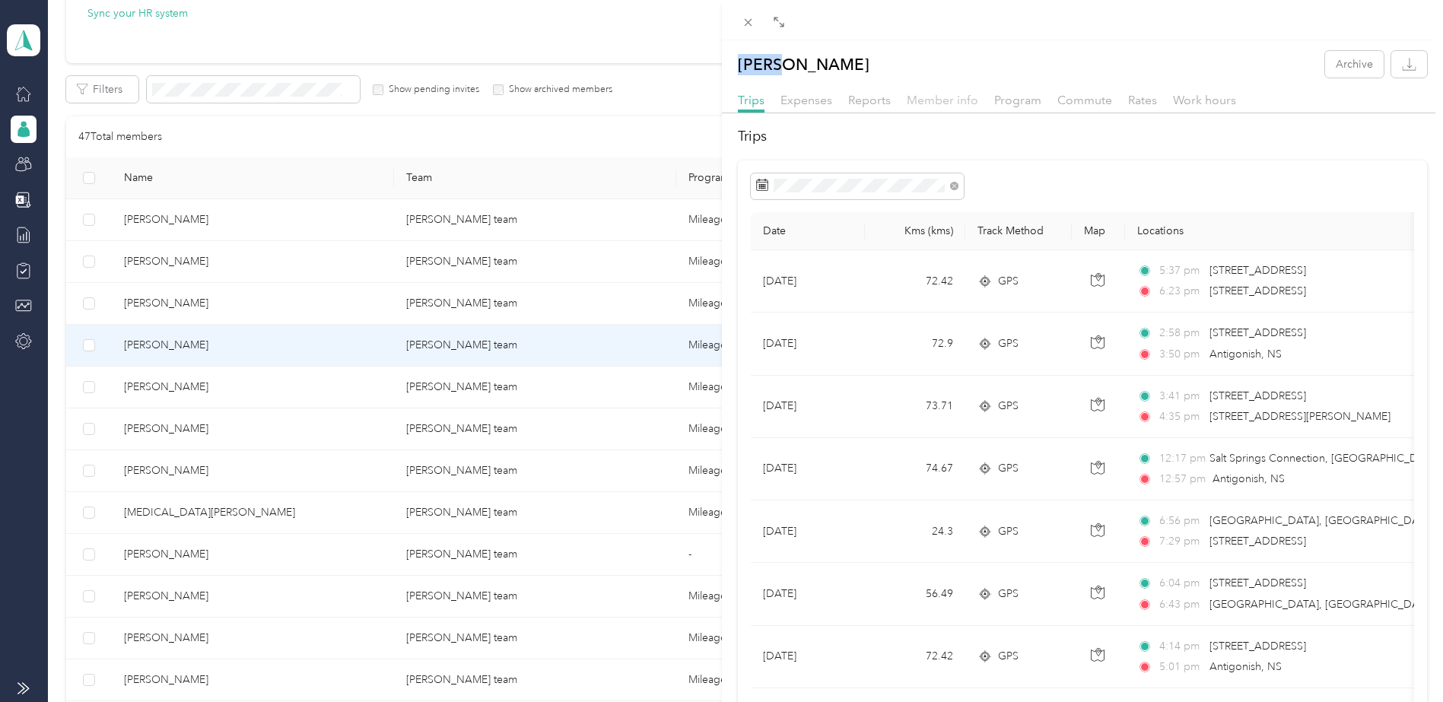
click at [942, 98] on span "Member info" at bounding box center [942, 100] width 71 height 14
